Goal: Information Seeking & Learning: Learn about a topic

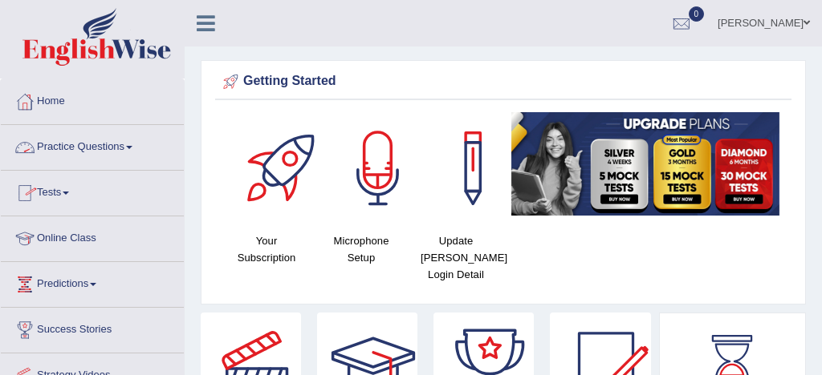
click at [105, 145] on link "Practice Questions" at bounding box center [92, 145] width 183 height 40
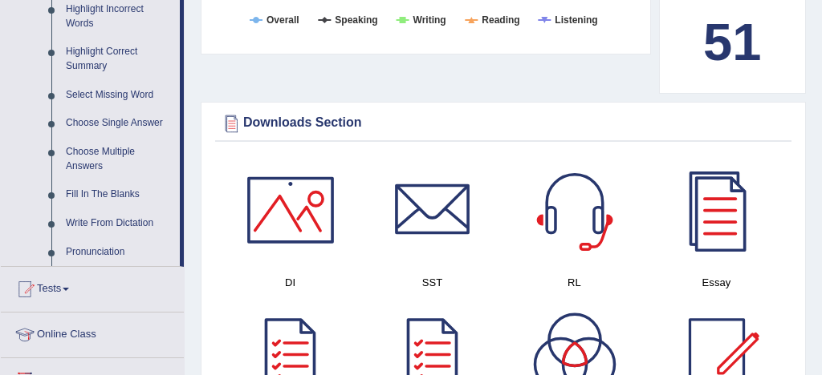
scroll to position [761, 0]
click at [139, 237] on link "Write From Dictation" at bounding box center [119, 223] width 121 height 29
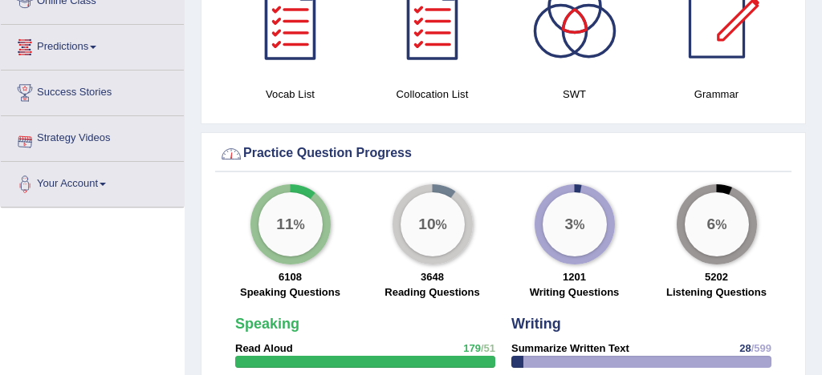
scroll to position [1133, 0]
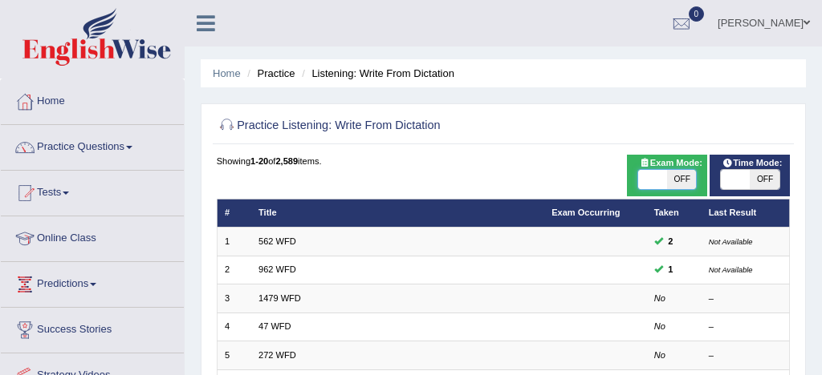
click at [651, 178] on span at bounding box center [652, 179] width 29 height 19
checkbox input "true"
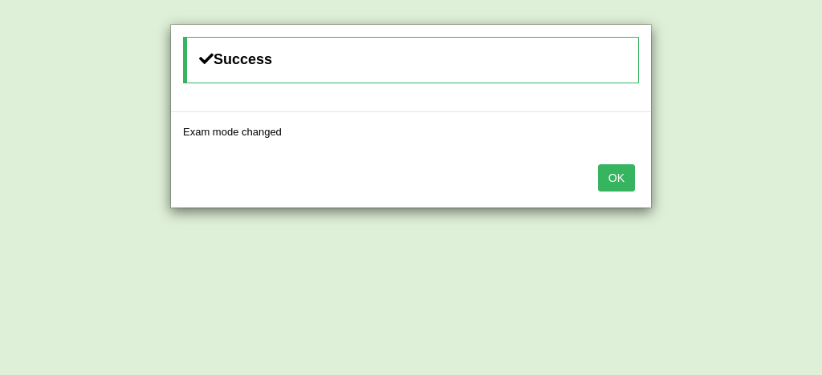
click at [610, 181] on button "OK" at bounding box center [616, 177] width 37 height 27
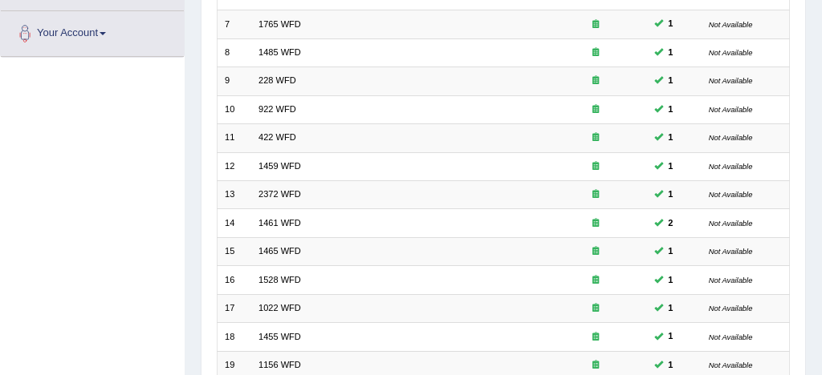
scroll to position [549, 0]
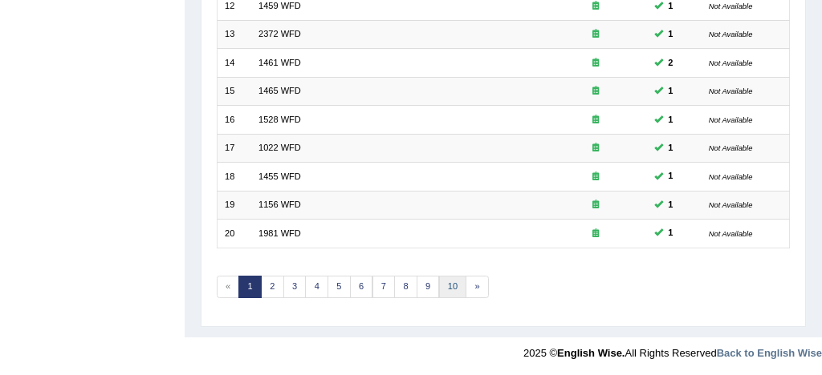
click at [453, 282] on link "10" at bounding box center [453, 287] width 28 height 22
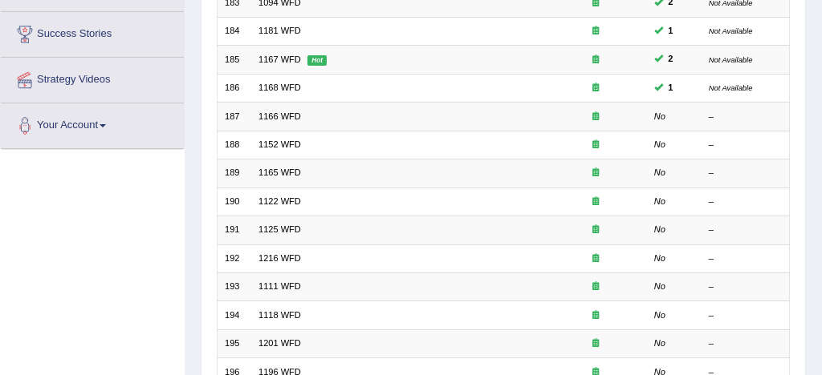
scroll to position [292, 0]
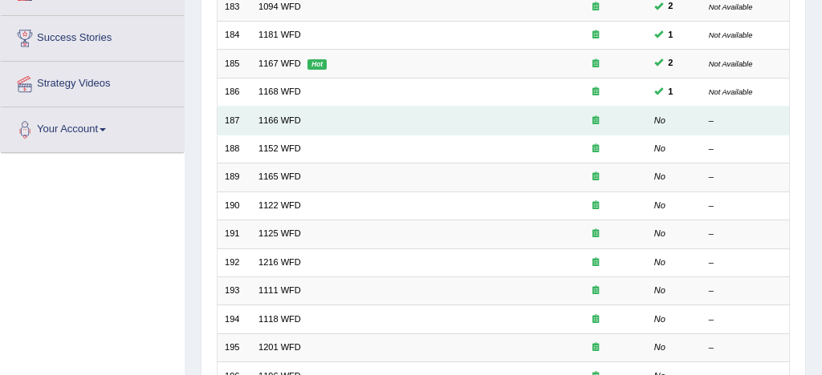
click at [299, 126] on td "1166 WFD" at bounding box center [397, 121] width 293 height 28
click at [286, 121] on link "1166 WFD" at bounding box center [279, 121] width 43 height 10
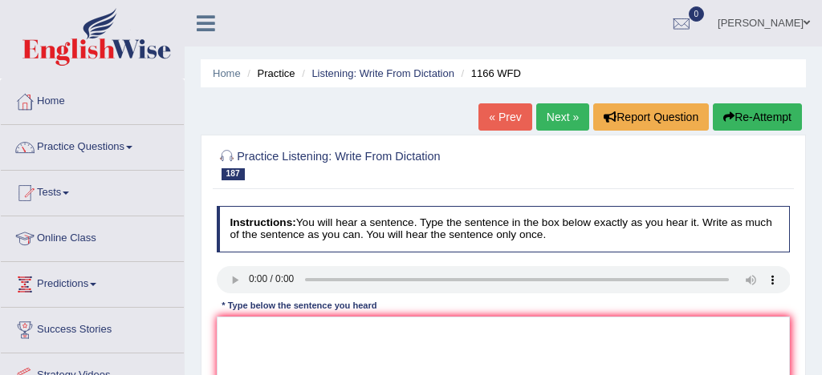
scroll to position [107, 0]
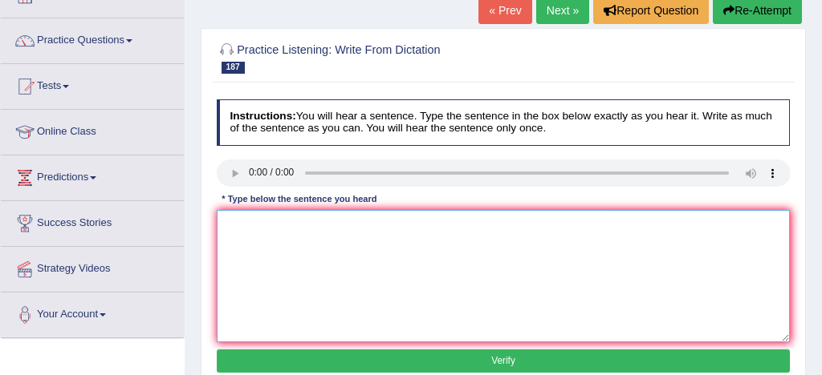
click at [254, 237] on textarea at bounding box center [504, 276] width 574 height 132
type textarea "A company must have indipendent finincing odating."
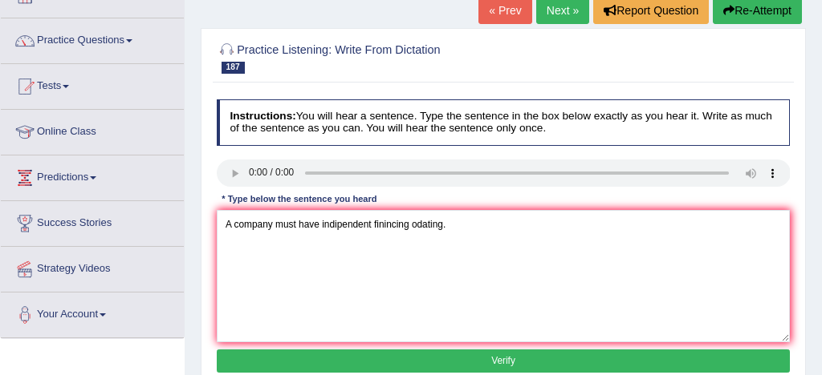
click at [463, 362] on button "Verify" at bounding box center [504, 361] width 574 height 23
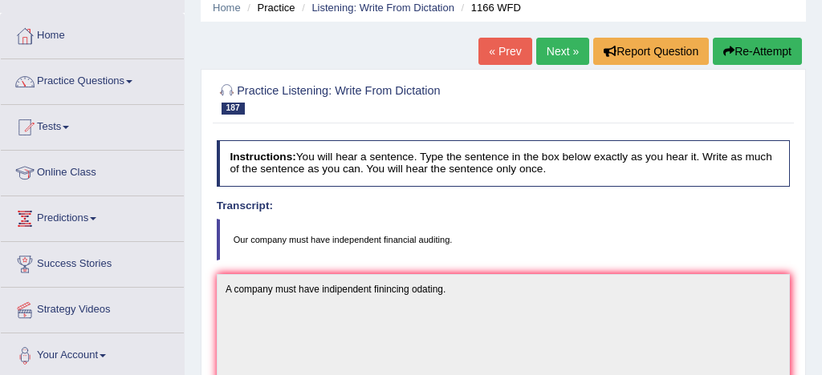
scroll to position [65, 0]
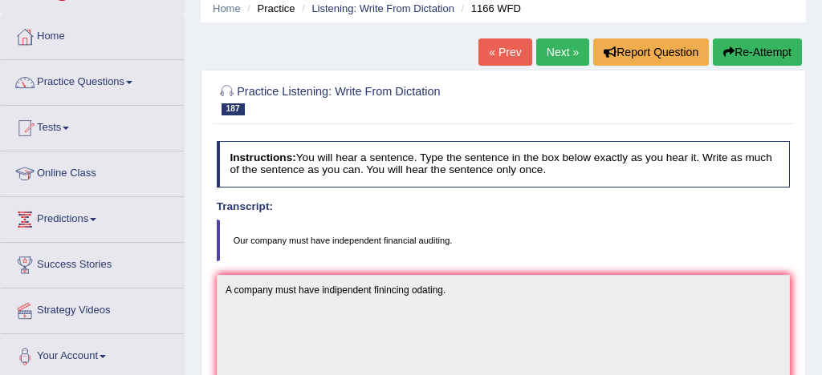
click at [761, 53] on button "Re-Attempt" at bounding box center [756, 52] width 89 height 27
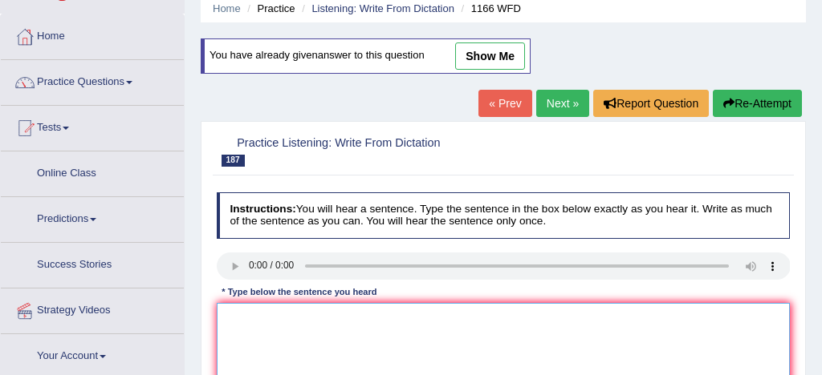
click at [312, 320] on textarea at bounding box center [504, 369] width 574 height 132
click at [322, 319] on textarea "A company must have financial auditing." at bounding box center [504, 369] width 574 height 132
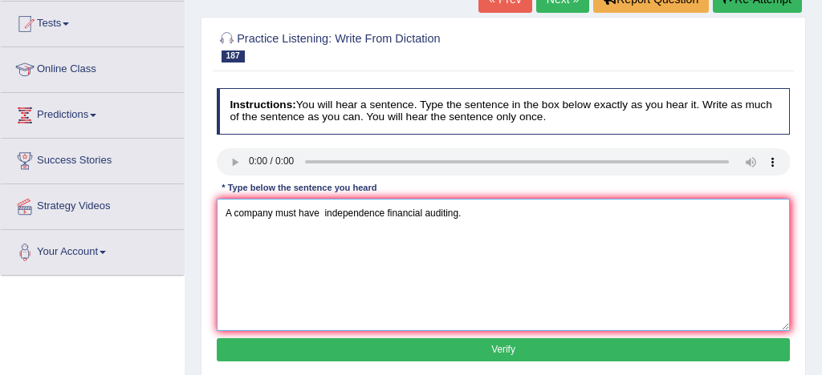
scroll to position [176, 0]
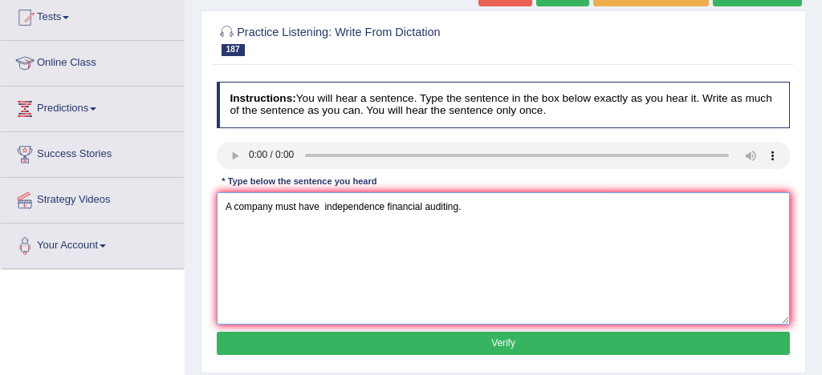
type textarea "A company must have independence financial auditing."
click at [450, 343] on button "Verify" at bounding box center [504, 343] width 574 height 23
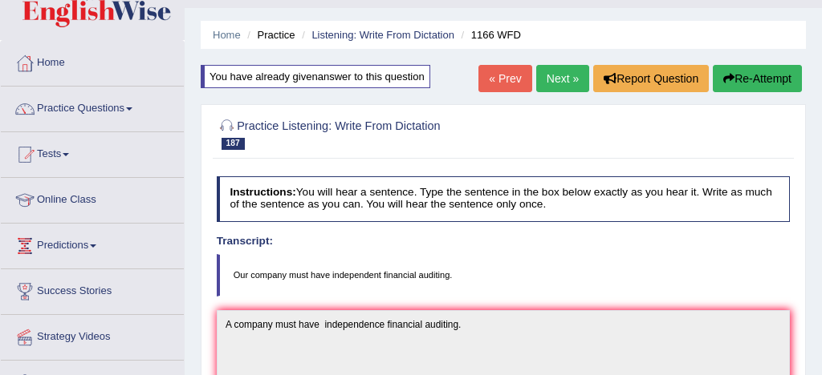
scroll to position [39, 0]
click at [544, 74] on link "Next »" at bounding box center [562, 78] width 53 height 27
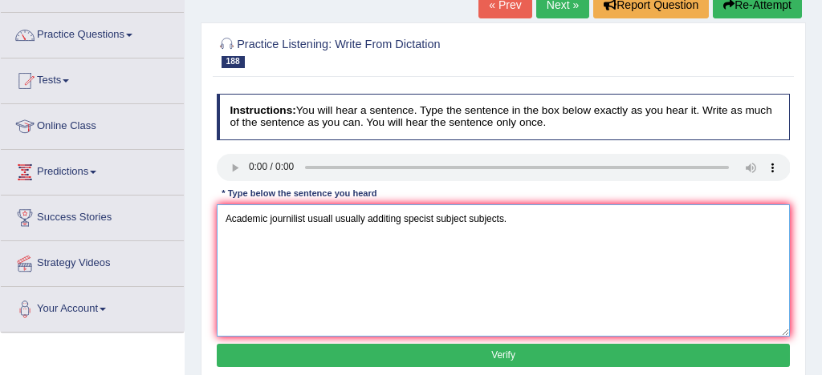
scroll to position [115, 0]
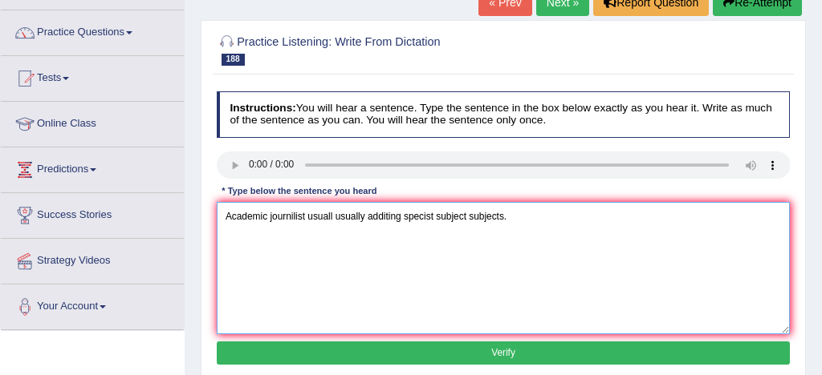
type textarea "Academic journilist usuall usually additing specist subject subjects."
click at [481, 351] on button "Verify" at bounding box center [504, 353] width 574 height 23
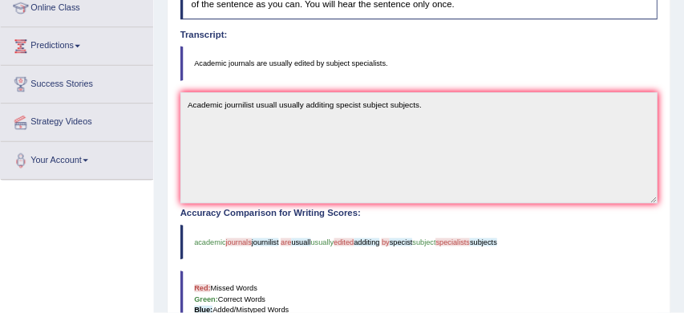
scroll to position [229, 0]
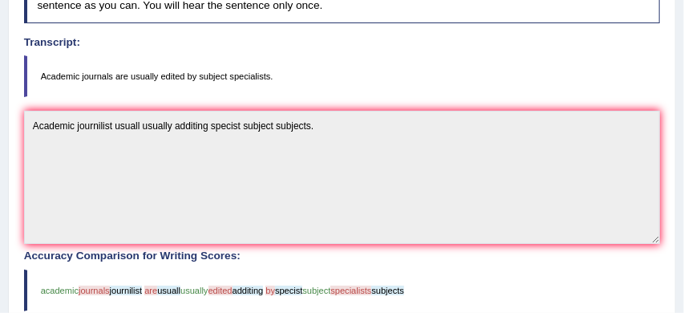
click at [52, 155] on textarea "Academic journilist usuall usually additing specist subject subjects." at bounding box center [342, 177] width 637 height 132
click at [364, 128] on textarea "Academic journilist usuall usually additing specist subject subjects." at bounding box center [342, 177] width 637 height 132
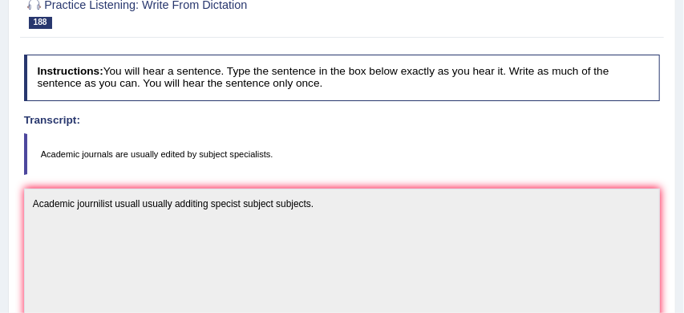
scroll to position [79, 0]
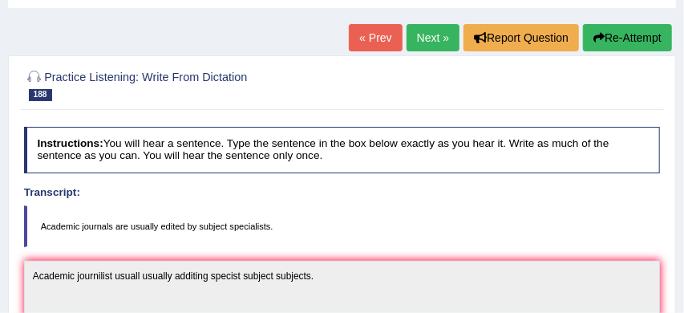
click at [641, 37] on button "Re-Attempt" at bounding box center [627, 37] width 89 height 27
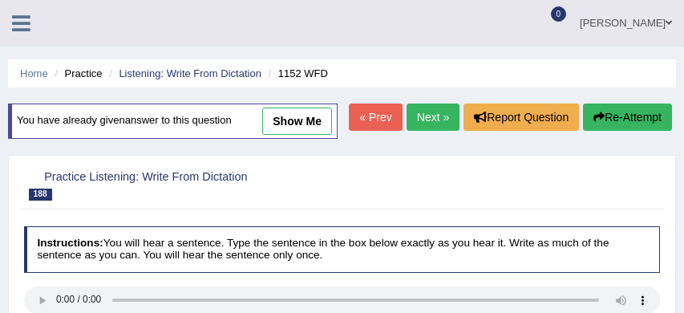
scroll to position [169, 0]
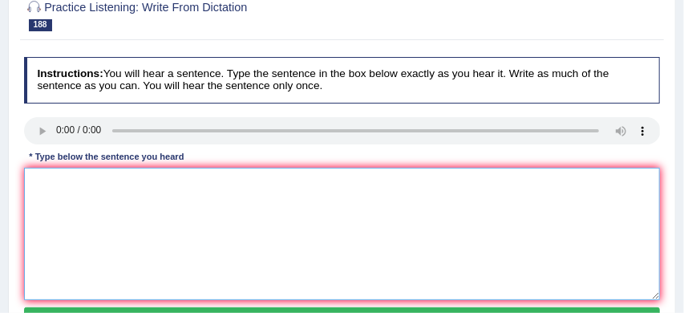
click at [164, 225] on textarea at bounding box center [342, 234] width 637 height 132
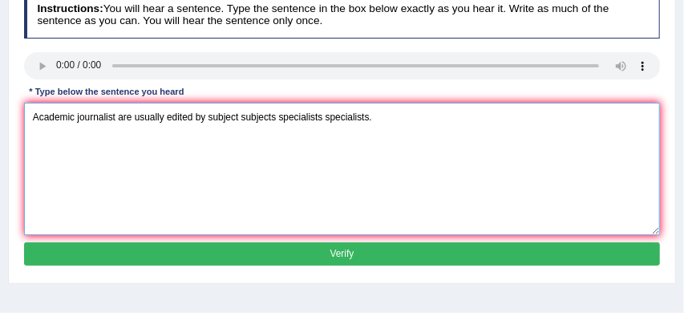
scroll to position [235, 0]
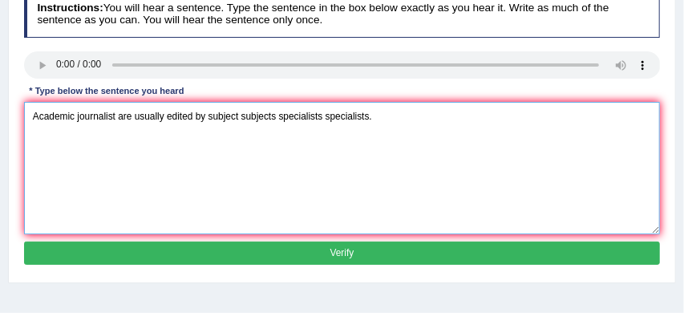
type textarea "Academic journalist are usually edited by subject subjects specialists speciali…"
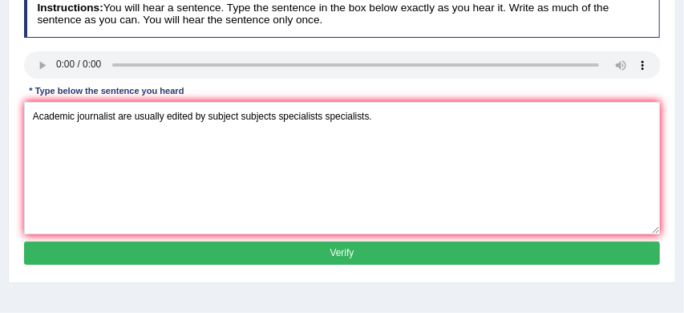
click at [313, 265] on button "Verify" at bounding box center [342, 252] width 637 height 23
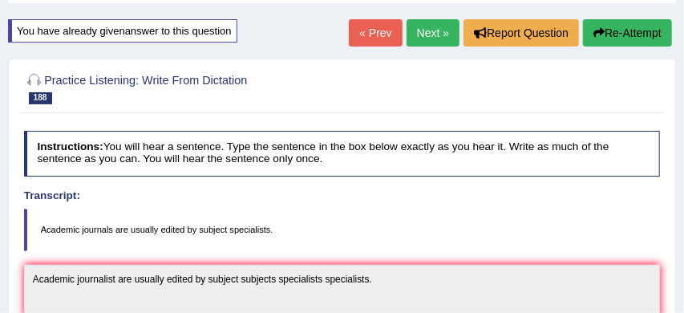
scroll to position [81, 0]
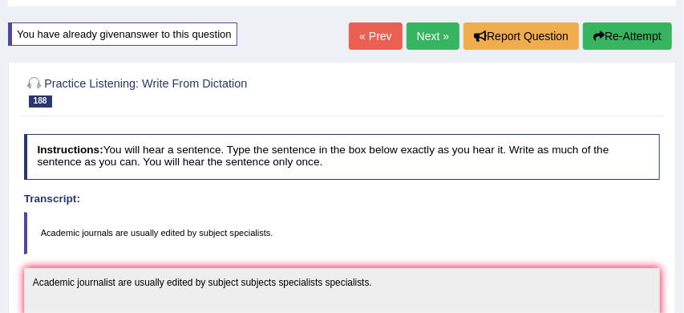
click at [424, 30] on link "Next »" at bounding box center [433, 35] width 53 height 27
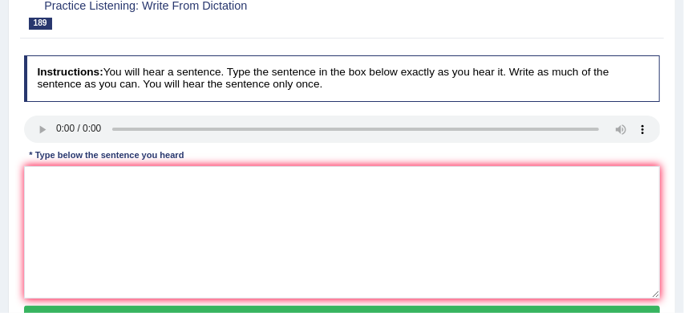
scroll to position [191, 0]
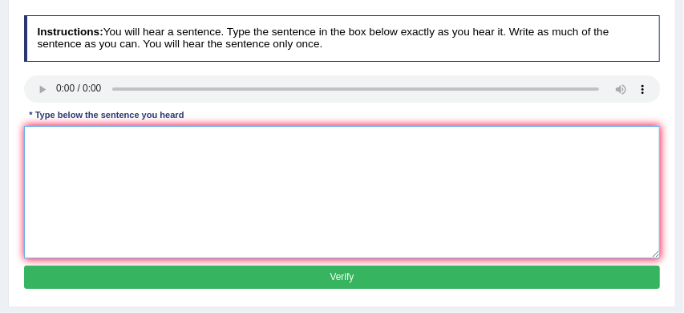
click at [44, 135] on textarea at bounding box center [342, 192] width 637 height 132
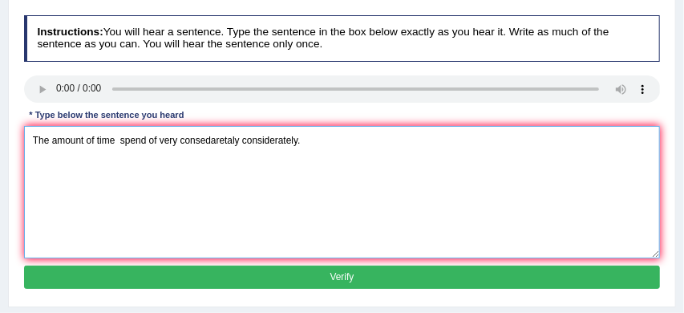
type textarea "The amount of time spend of very consedaretaly considerately."
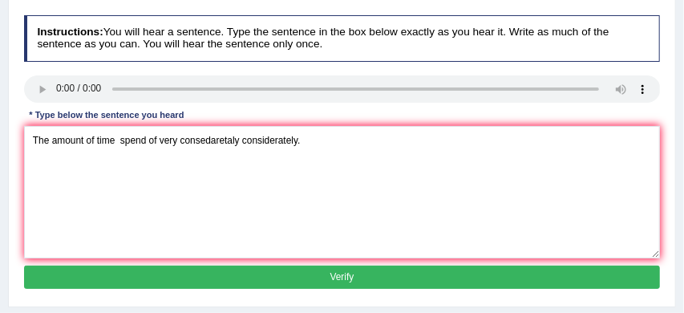
click at [172, 273] on button "Verify" at bounding box center [342, 277] width 637 height 23
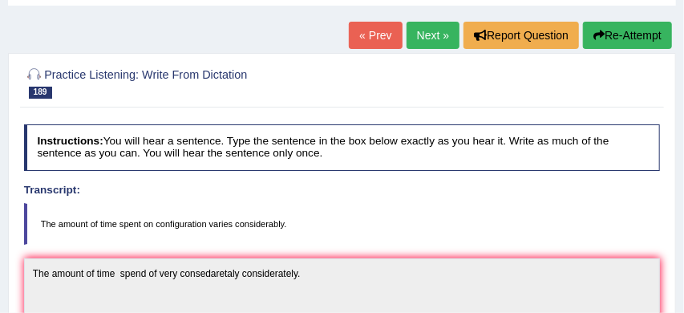
scroll to position [82, 0]
click at [435, 29] on link "Next »" at bounding box center [433, 35] width 53 height 27
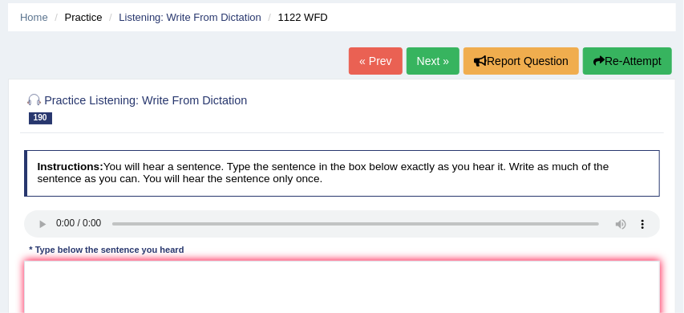
scroll to position [63, 0]
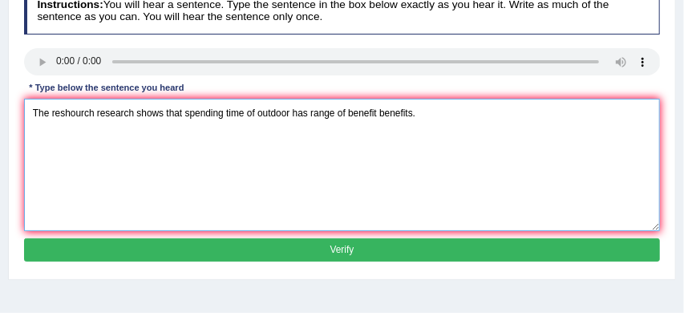
scroll to position [220, 0]
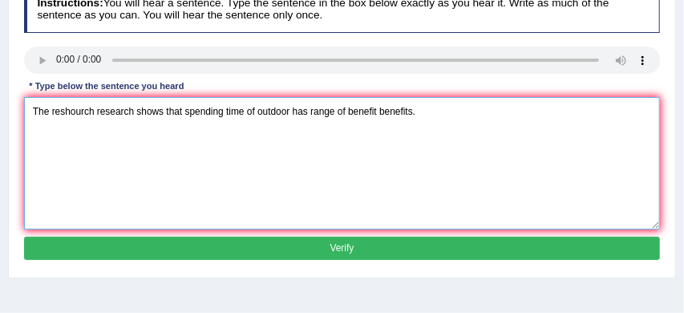
type textarea "The reshourch research shows that spending time of outdoor has range of benefit…"
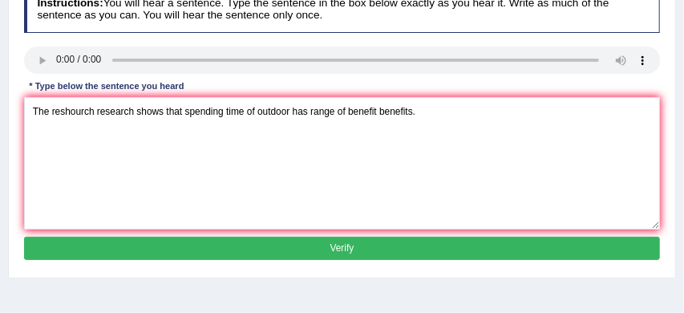
click at [351, 249] on button "Verify" at bounding box center [342, 248] width 637 height 23
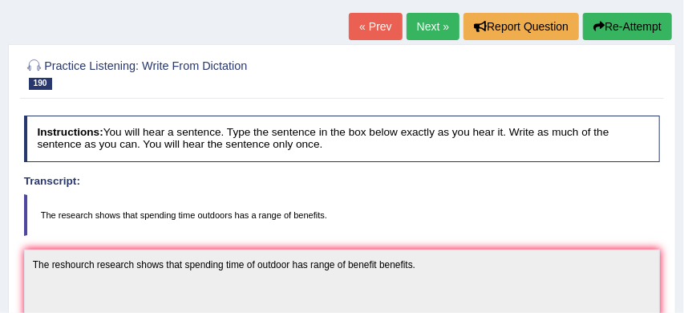
scroll to position [56, 0]
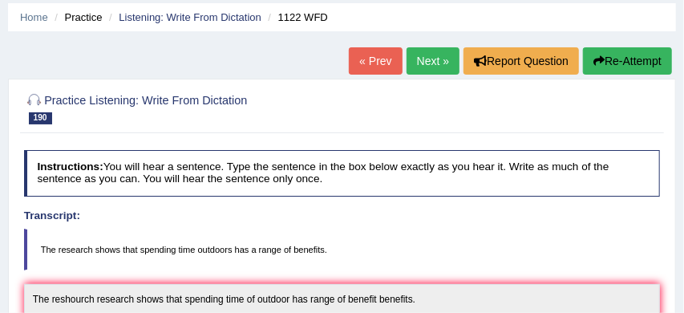
click at [424, 59] on link "Next »" at bounding box center [433, 60] width 53 height 27
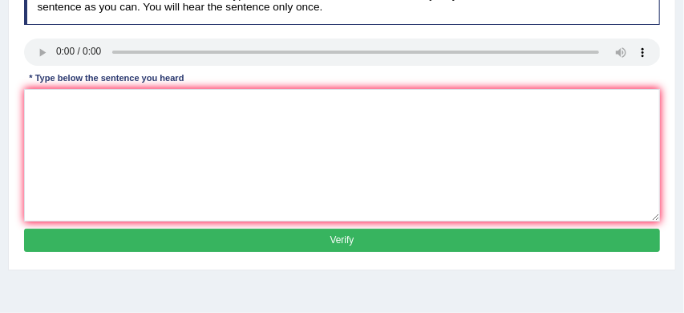
scroll to position [237, 0]
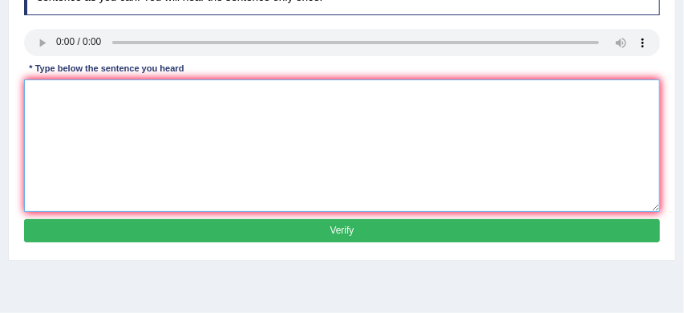
click at [39, 88] on textarea at bounding box center [342, 145] width 637 height 132
click at [151, 99] on textarea "This course can help you" at bounding box center [342, 145] width 637 height 132
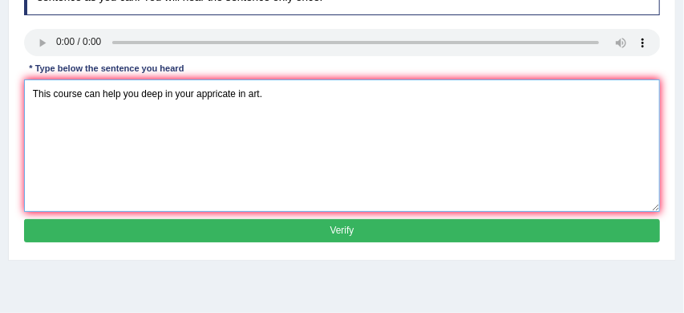
type textarea "This course can help you deep in your appricate in art."
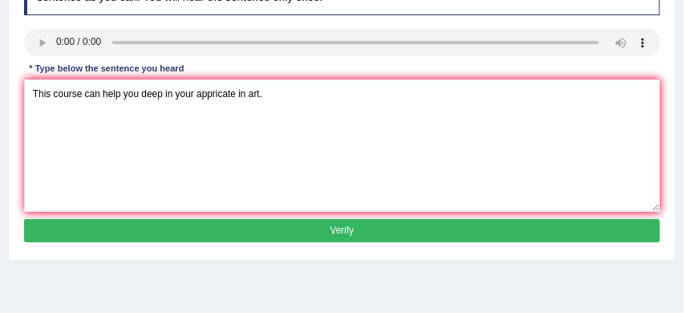
click at [298, 233] on button "Verify" at bounding box center [342, 230] width 637 height 23
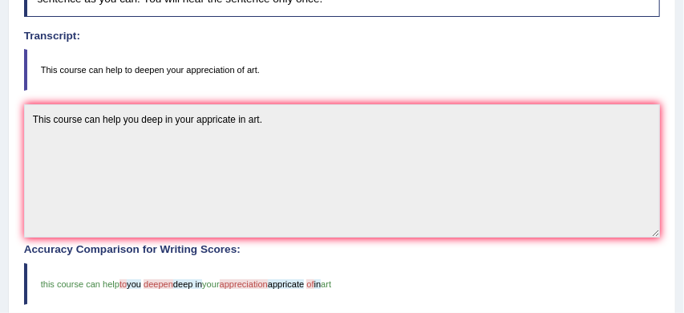
scroll to position [237, 0]
